Goal: Information Seeking & Learning: Compare options

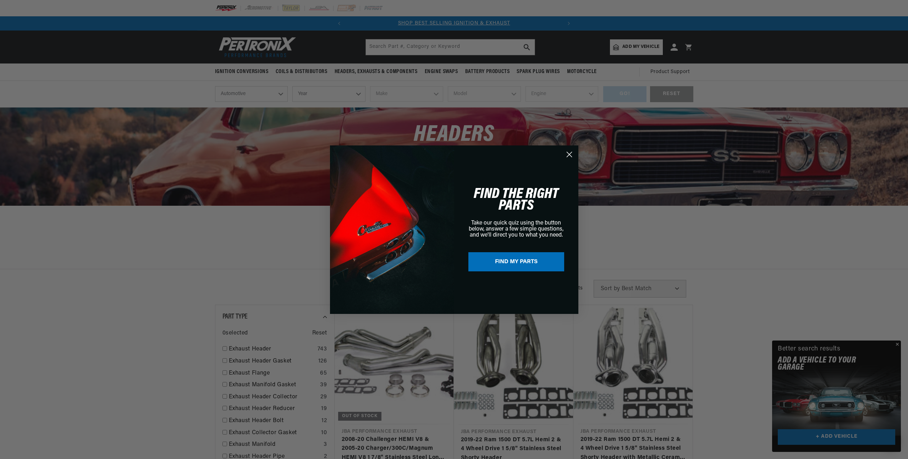
click at [568, 153] on icon "Close dialog" at bounding box center [569, 154] width 5 height 5
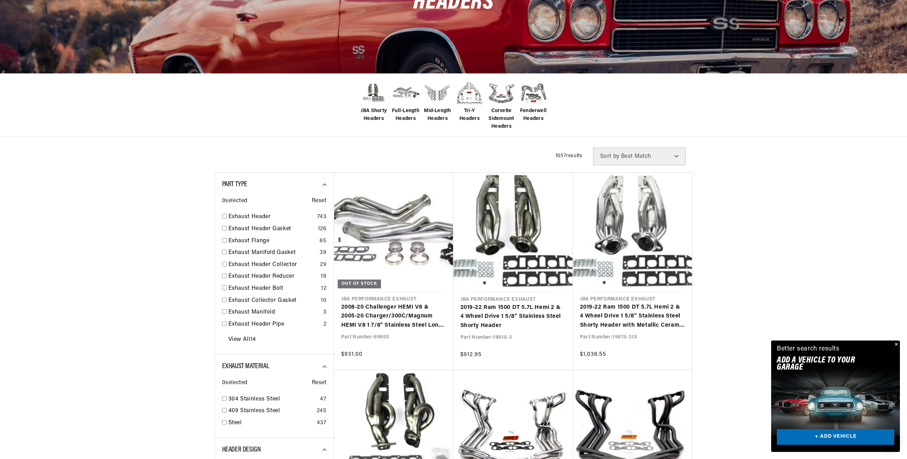
scroll to position [0, 215]
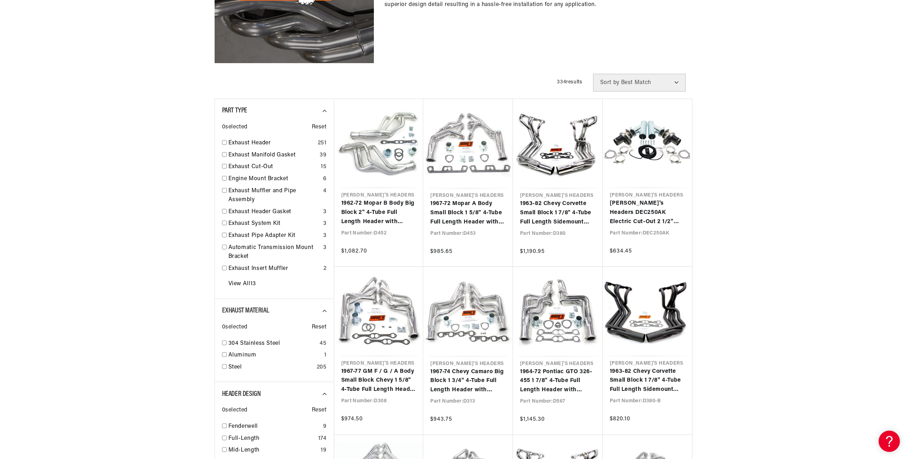
scroll to position [191, 0]
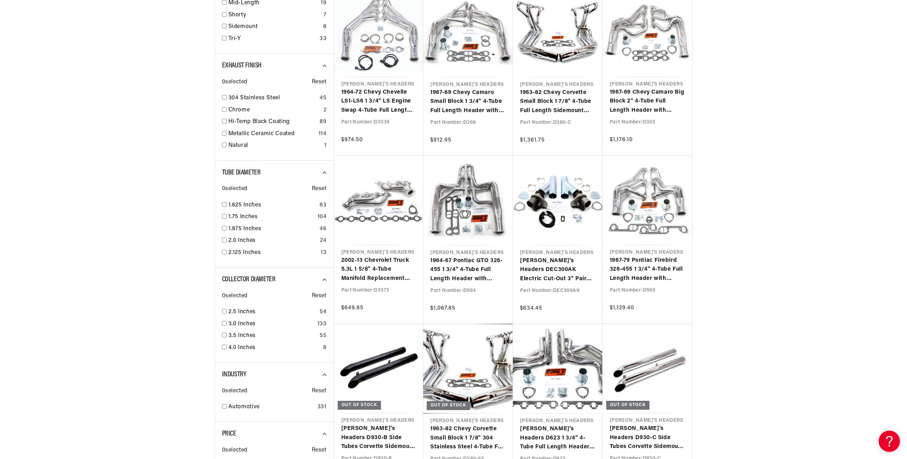
scroll to position [0, 215]
click at [739, 224] on div at bounding box center [453, 161] width 907 height 1071
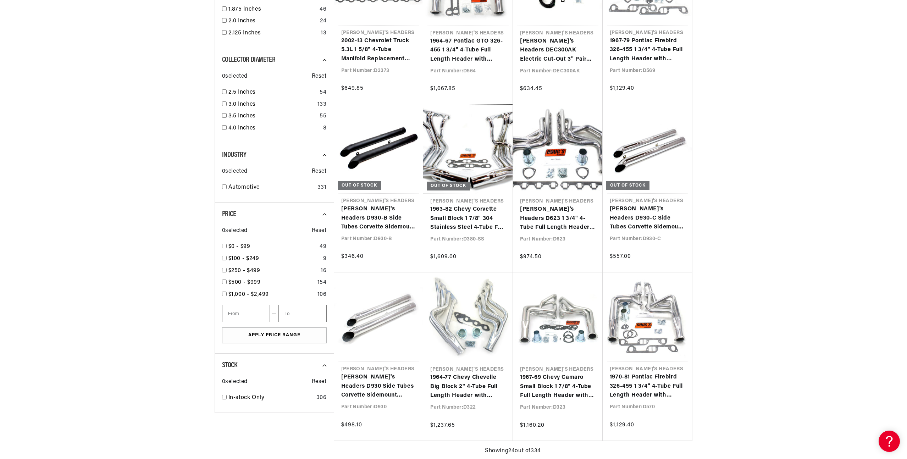
scroll to position [0, 0]
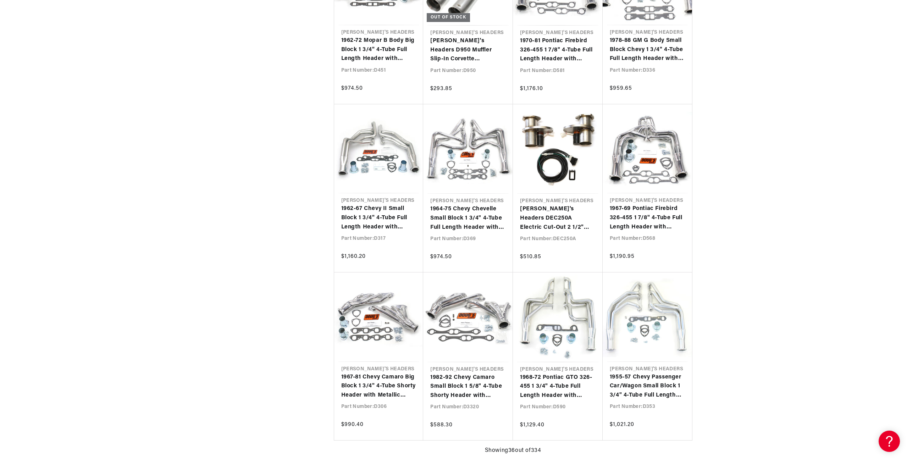
scroll to position [1357, 0]
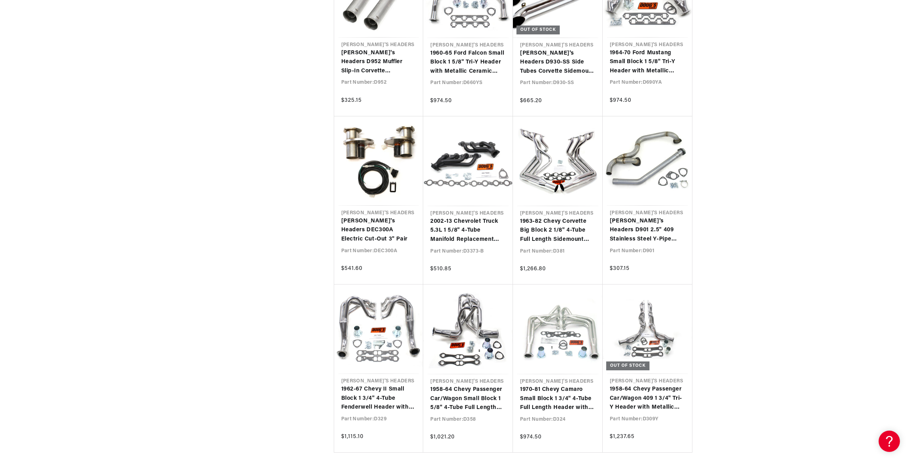
scroll to position [1850, 0]
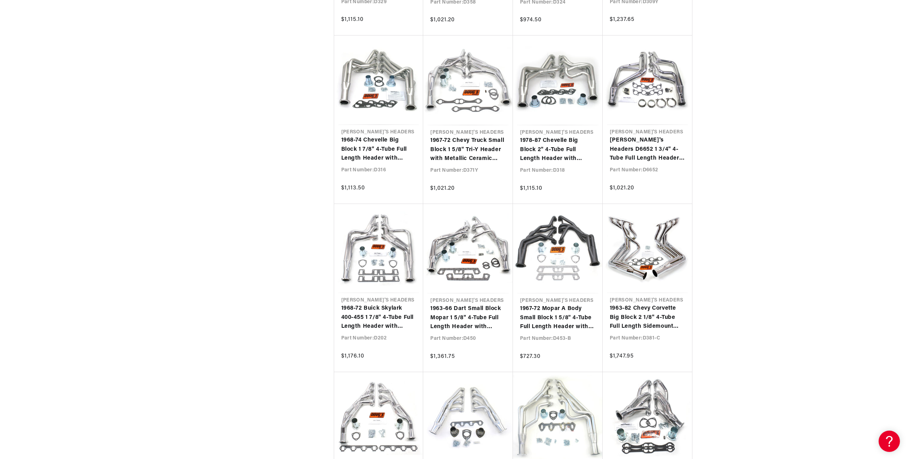
scroll to position [2267, 0]
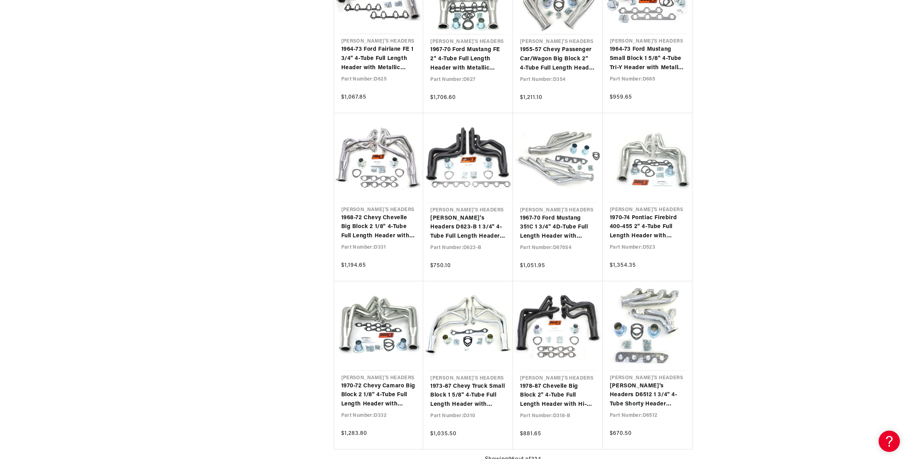
scroll to position [3890, 0]
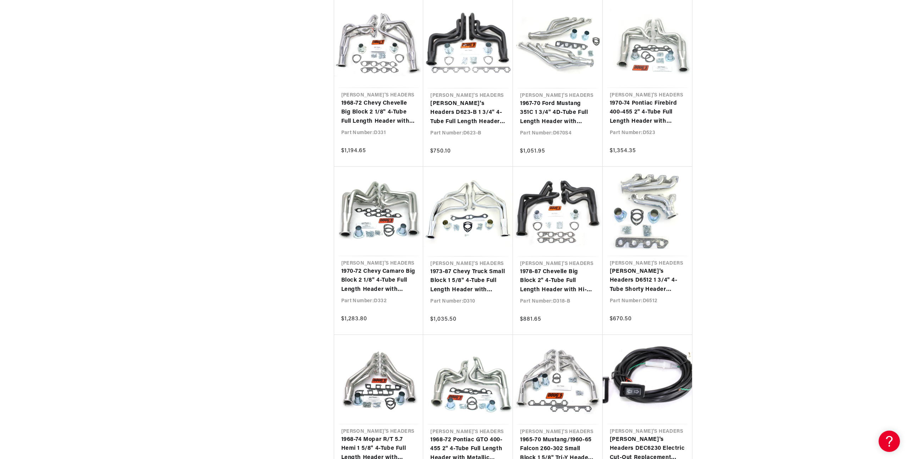
scroll to position [4001, 0]
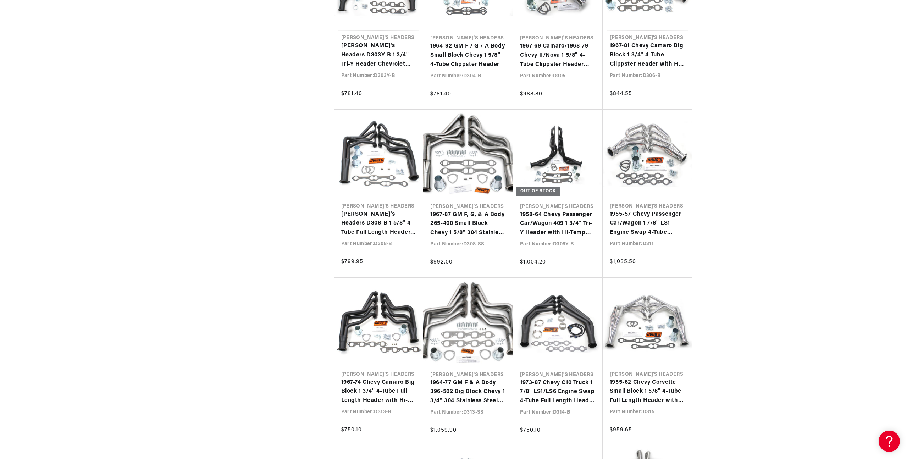
scroll to position [0, 215]
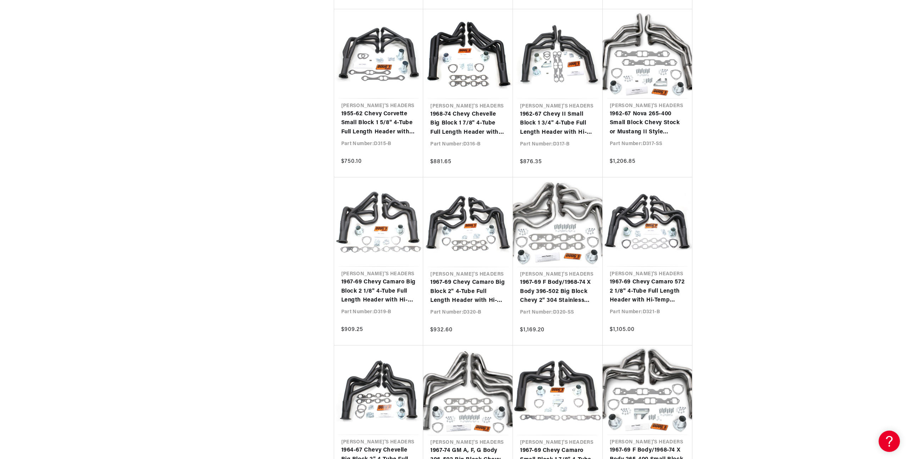
scroll to position [0, 215]
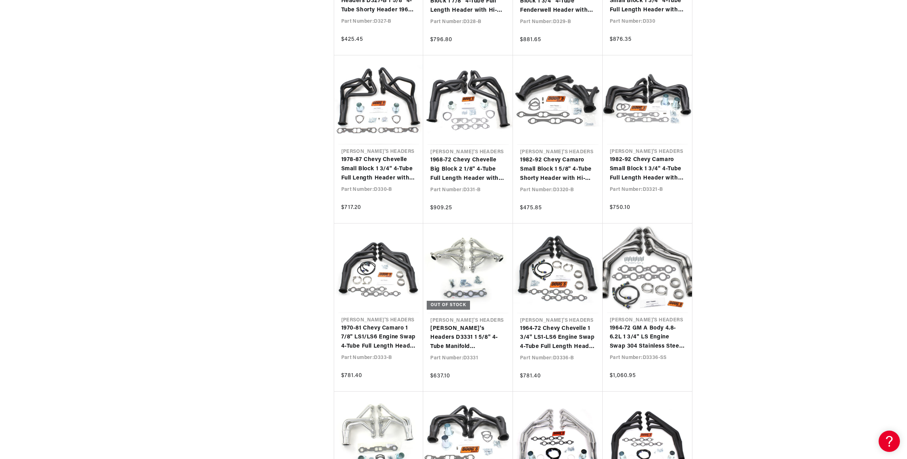
scroll to position [0, 215]
